Goal: Task Accomplishment & Management: Manage account settings

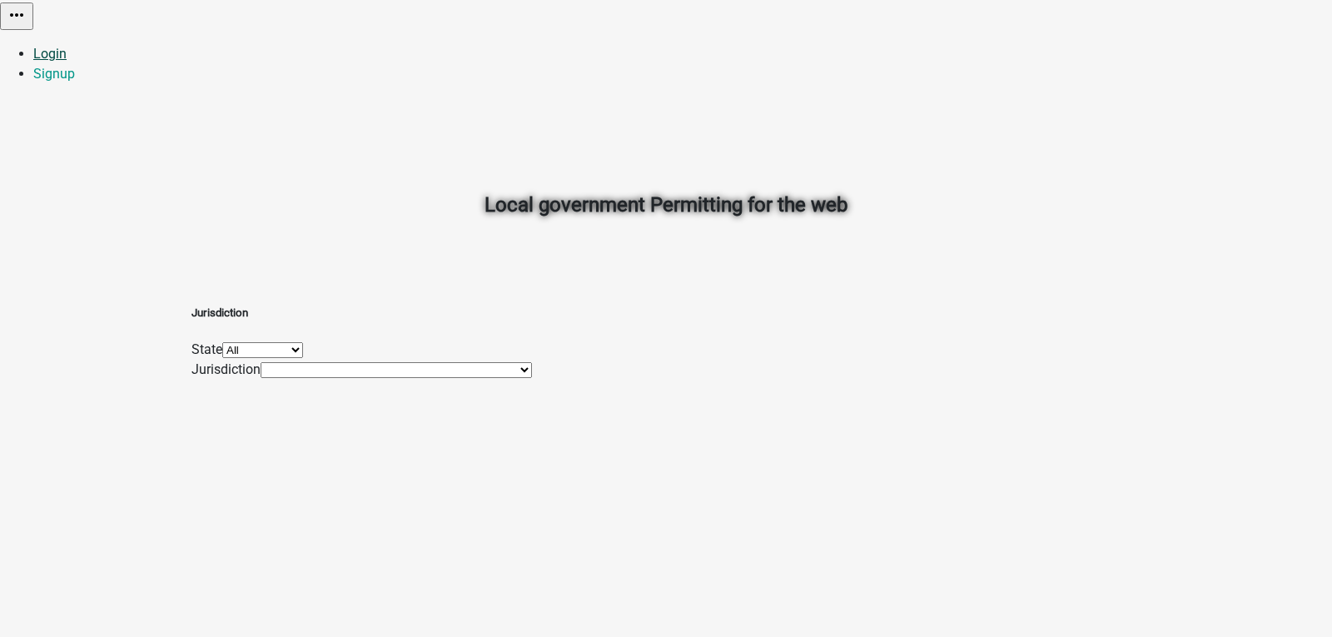
click at [67, 46] on link "Login" at bounding box center [49, 54] width 33 height 16
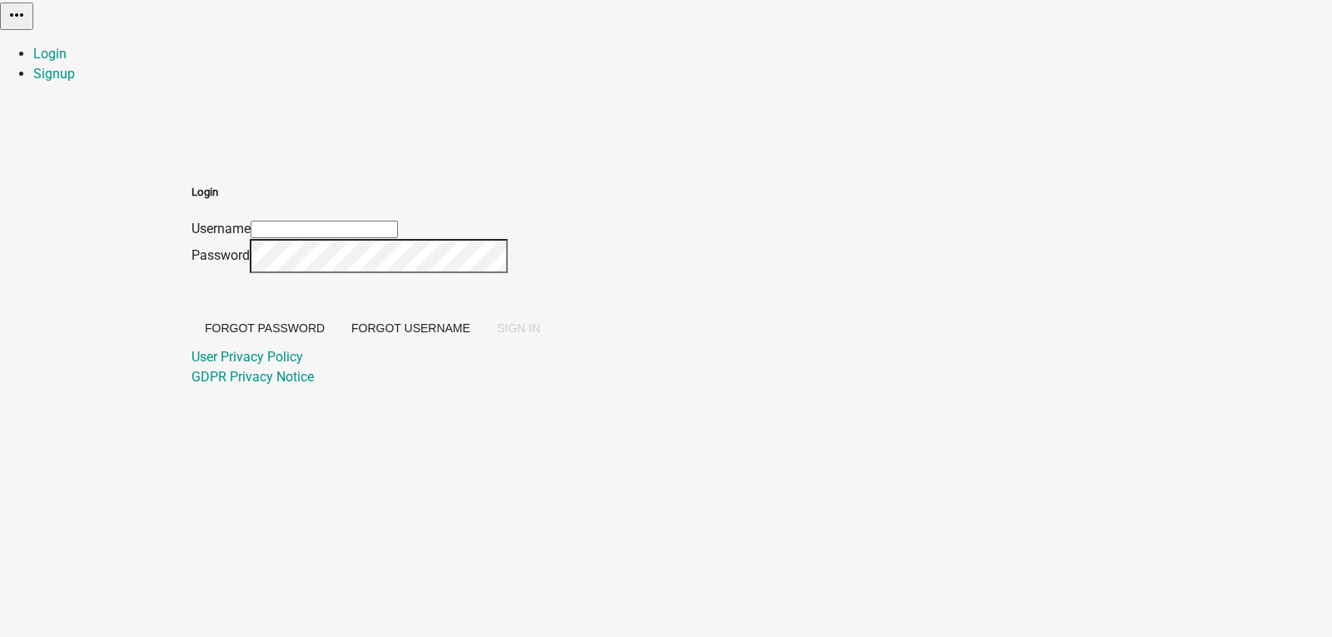
click at [398, 221] on input "Username" at bounding box center [324, 229] width 147 height 17
type input "[EMAIL_ADDRESS][DOMAIN_NAME]"
click at [484, 313] on button "SIGN IN" at bounding box center [519, 328] width 70 height 30
click at [540, 335] on span "SIGN IN" at bounding box center [518, 327] width 43 height 13
click at [484, 313] on button "SIGN IN" at bounding box center [519, 328] width 70 height 30
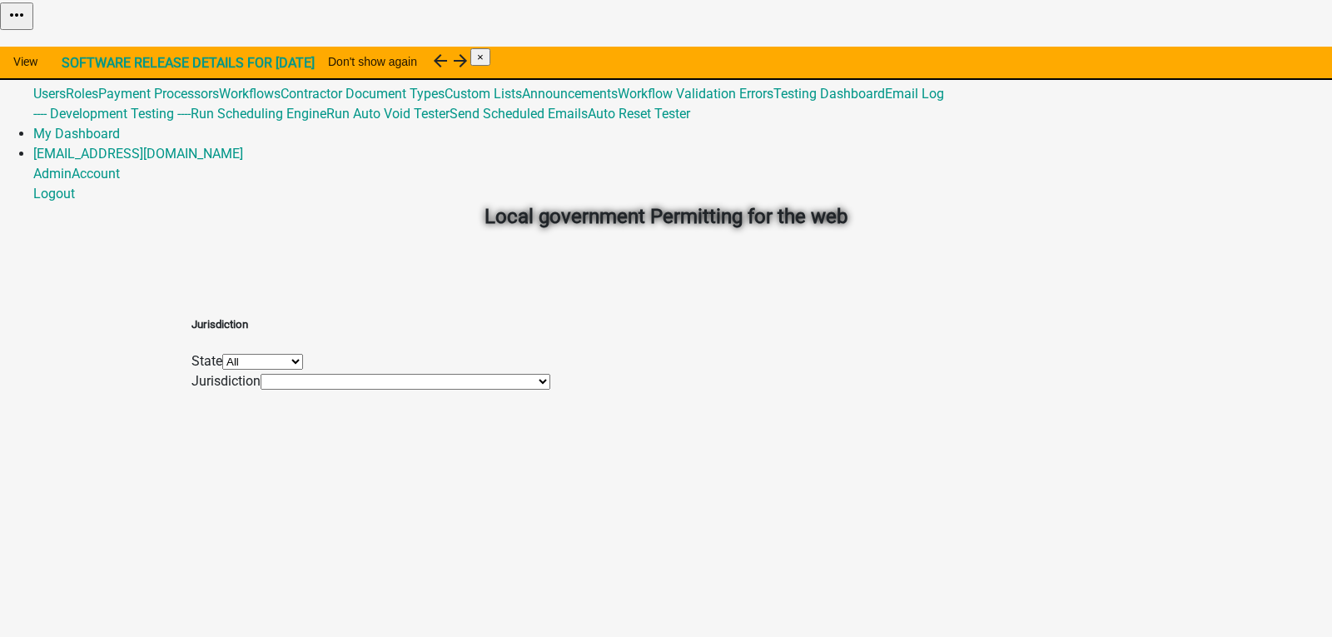
click at [72, 46] on link "Admin" at bounding box center [52, 54] width 38 height 16
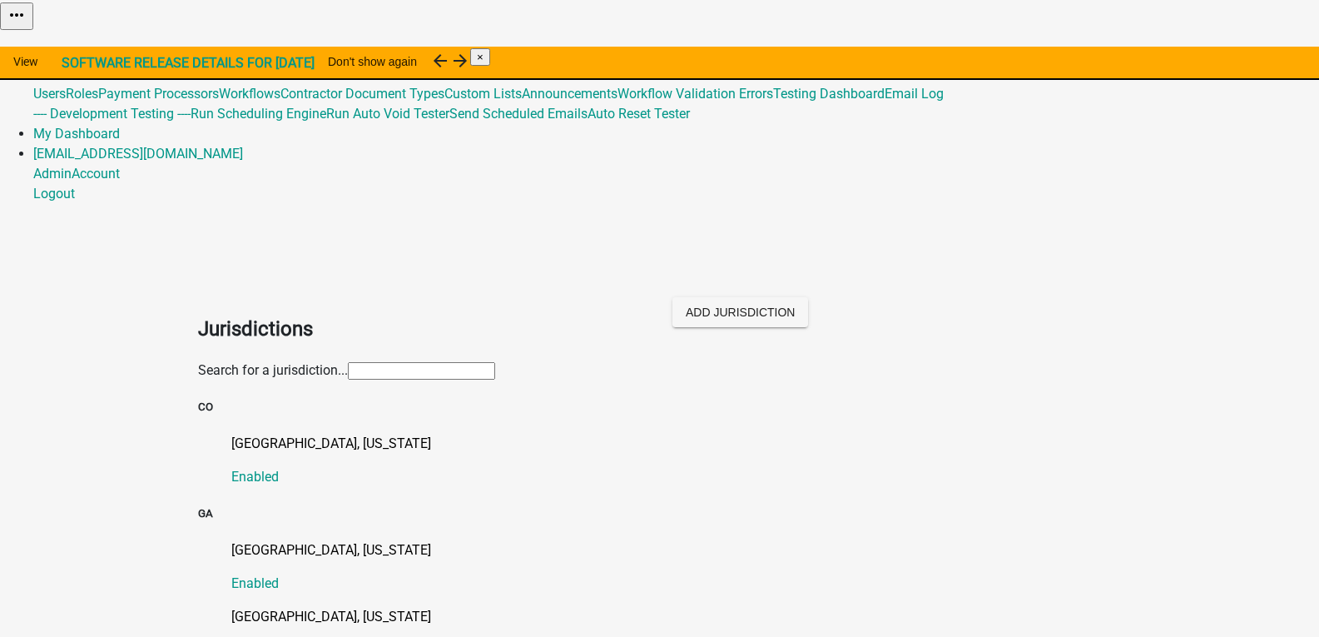
click at [485, 362] on input "text" at bounding box center [421, 370] width 147 height 17
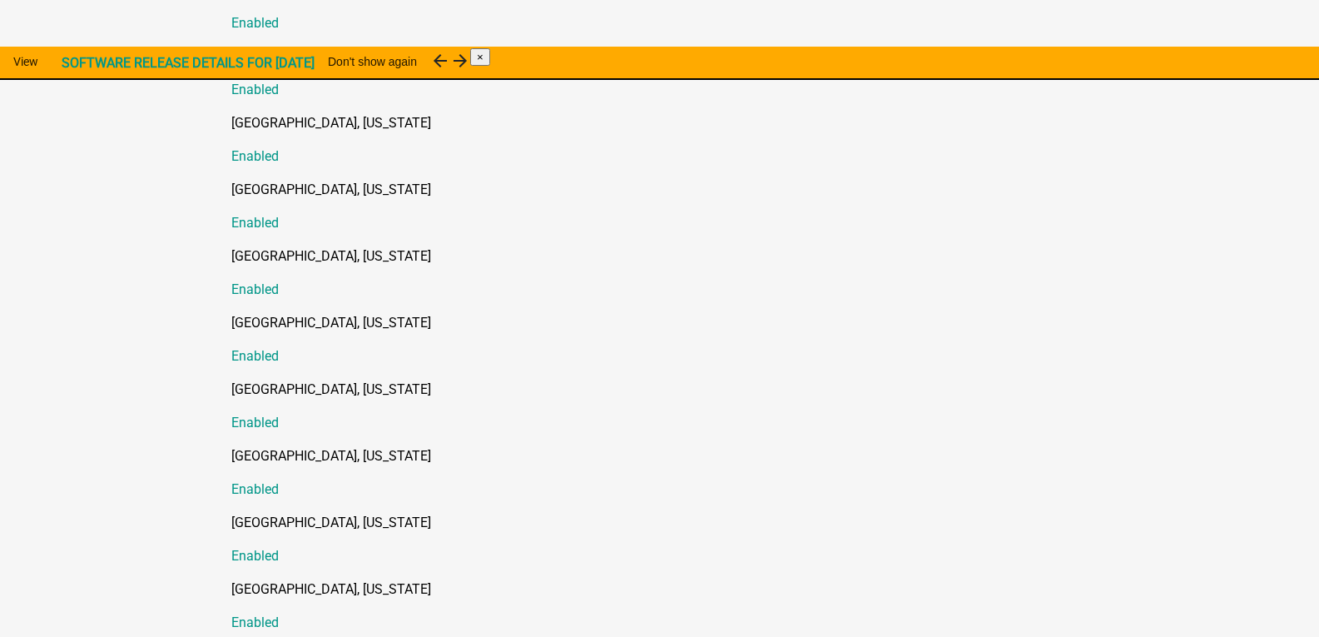
scroll to position [666, 0]
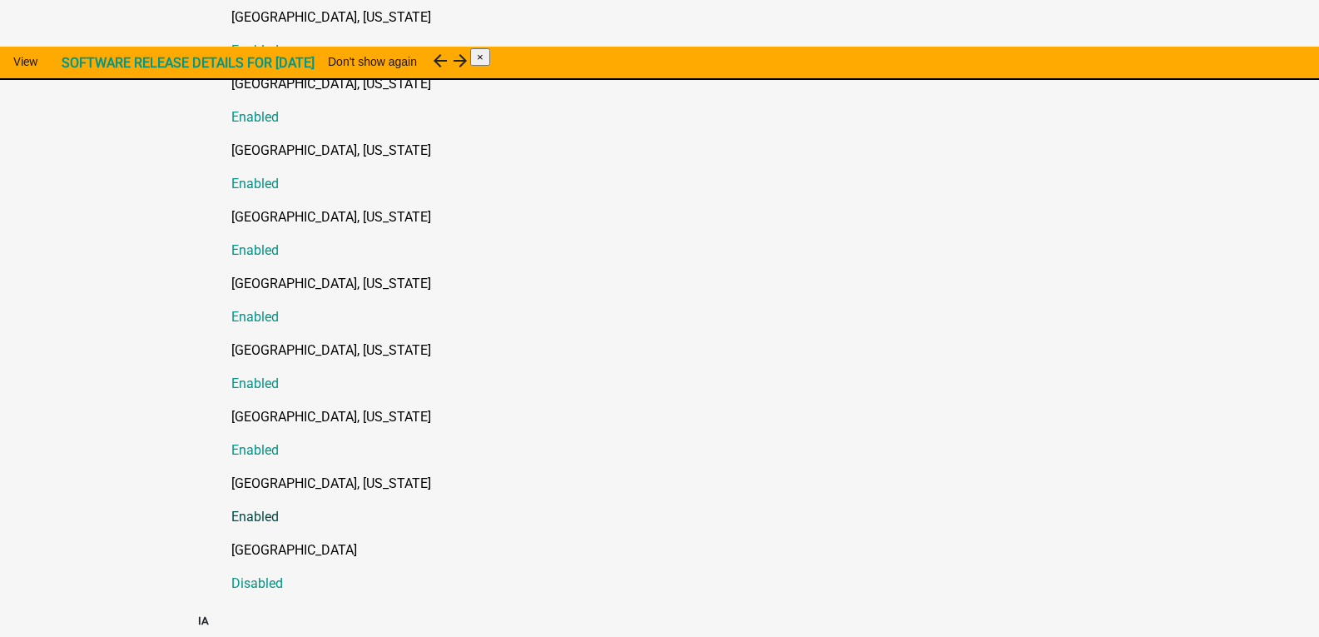
type input "n"
click at [232, 474] on p "[GEOGRAPHIC_DATA], [US_STATE]" at bounding box center [676, 484] width 891 height 20
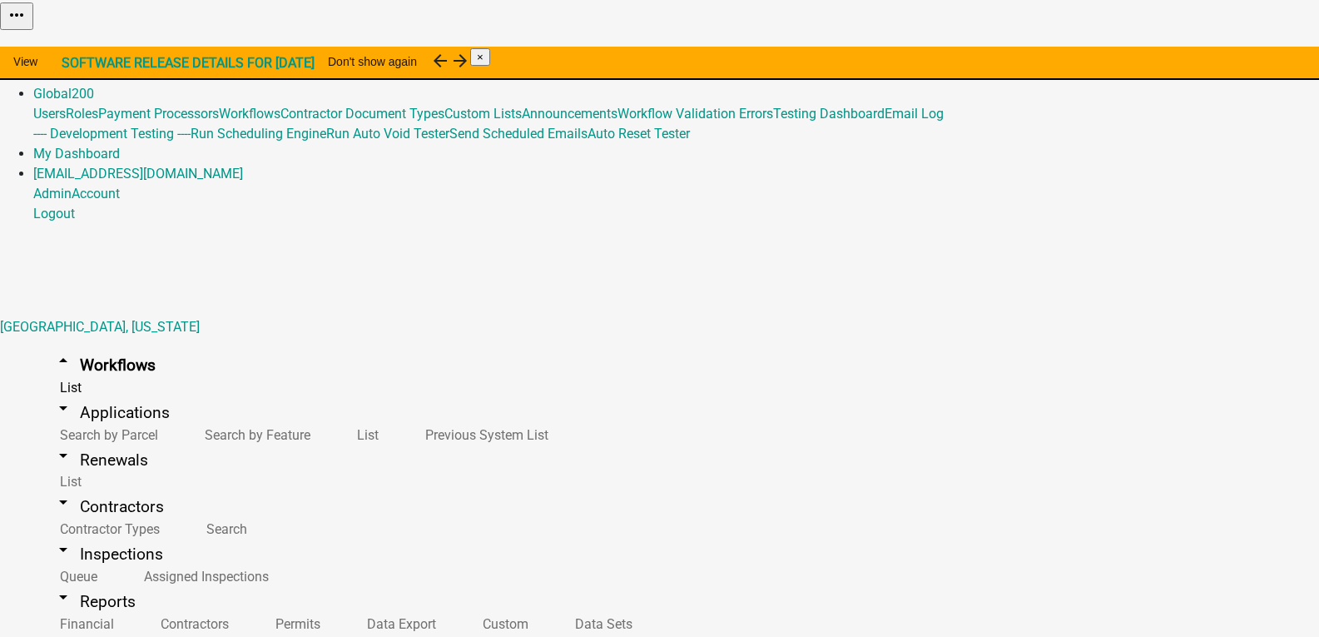
select select "8: light-yellow"
